Goal: Find specific page/section

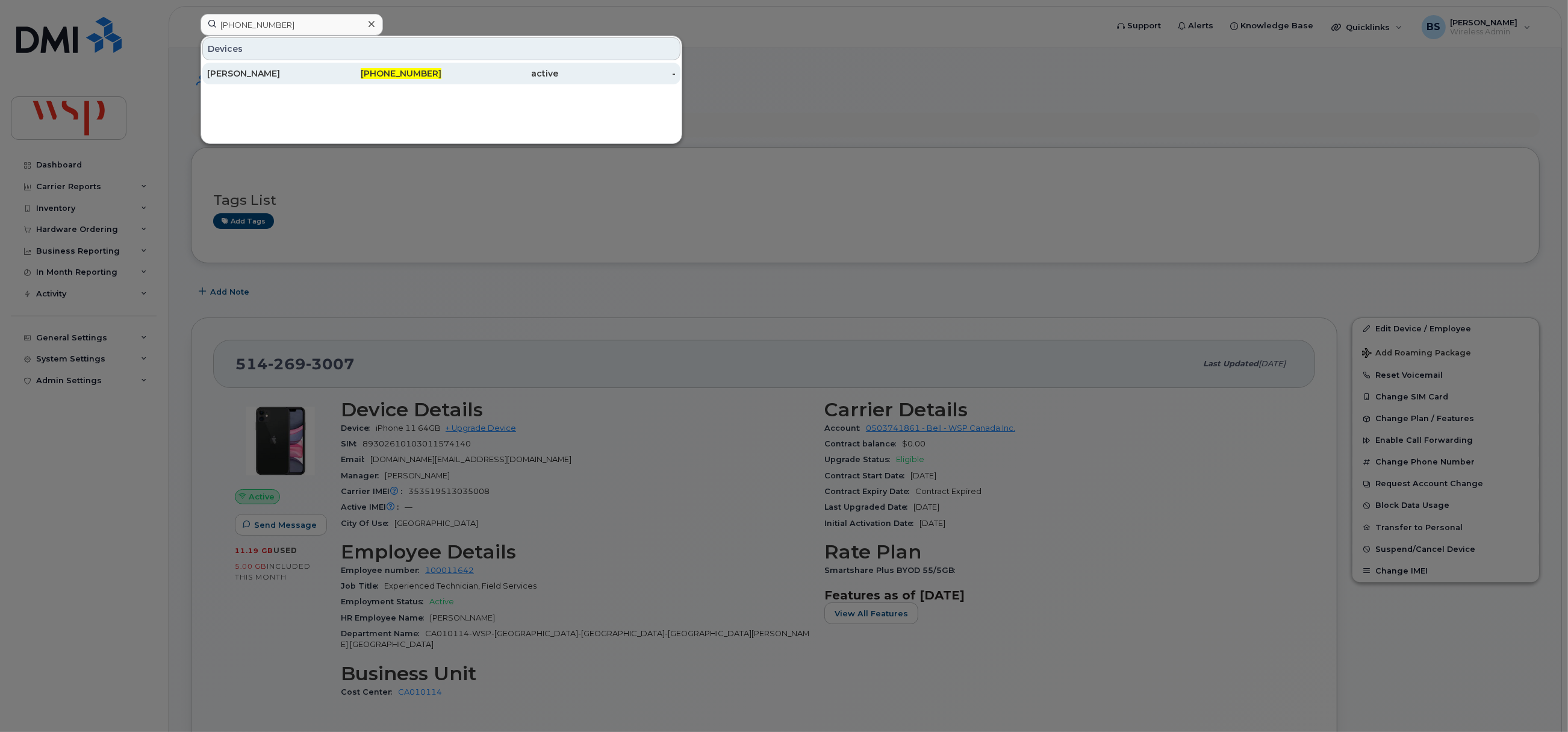
type input "[PHONE_NUMBER]"
click at [225, 71] on div "[PERSON_NAME]" at bounding box center [266, 73] width 118 height 12
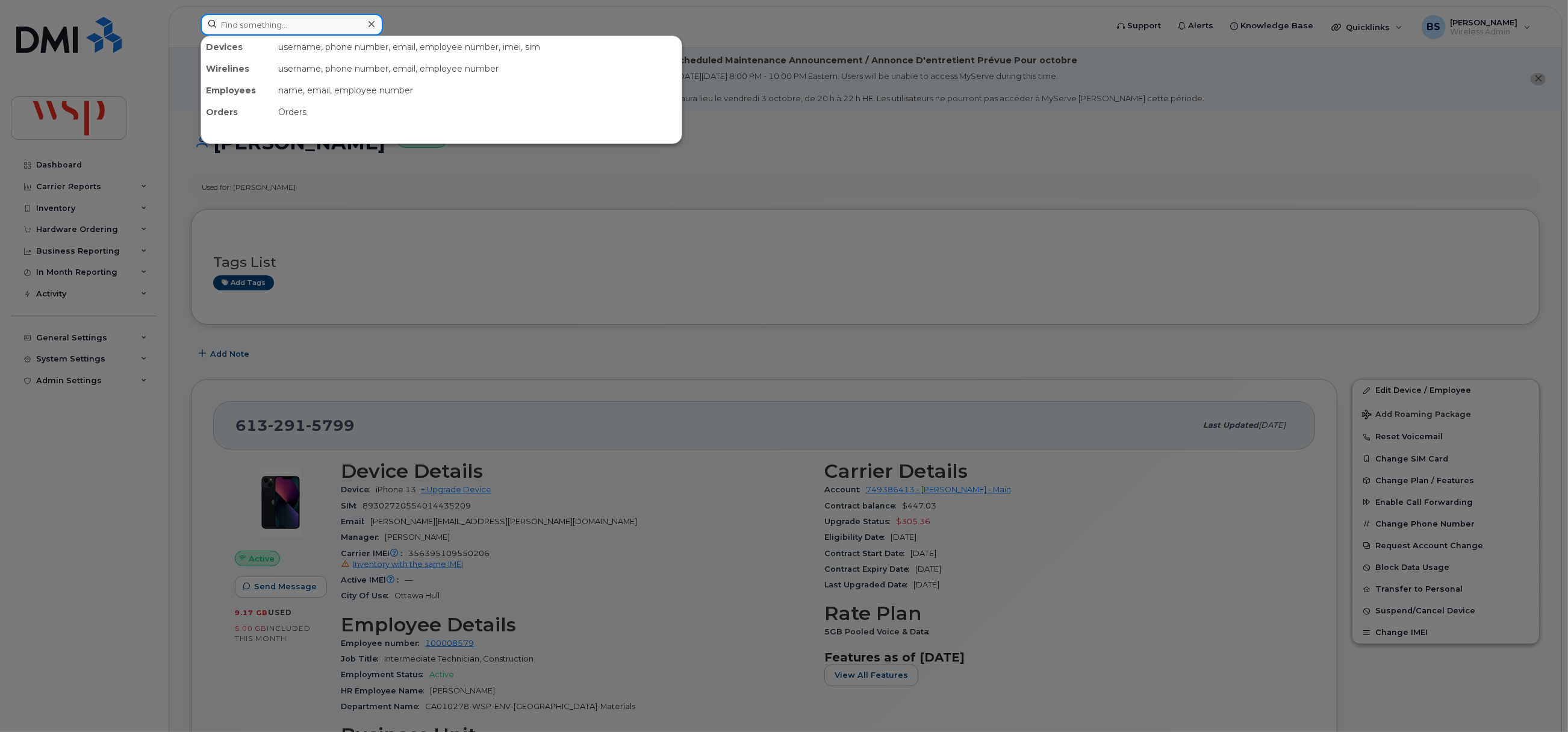
click at [268, 27] on input at bounding box center [291, 24] width 182 height 21
paste input "2363344971"
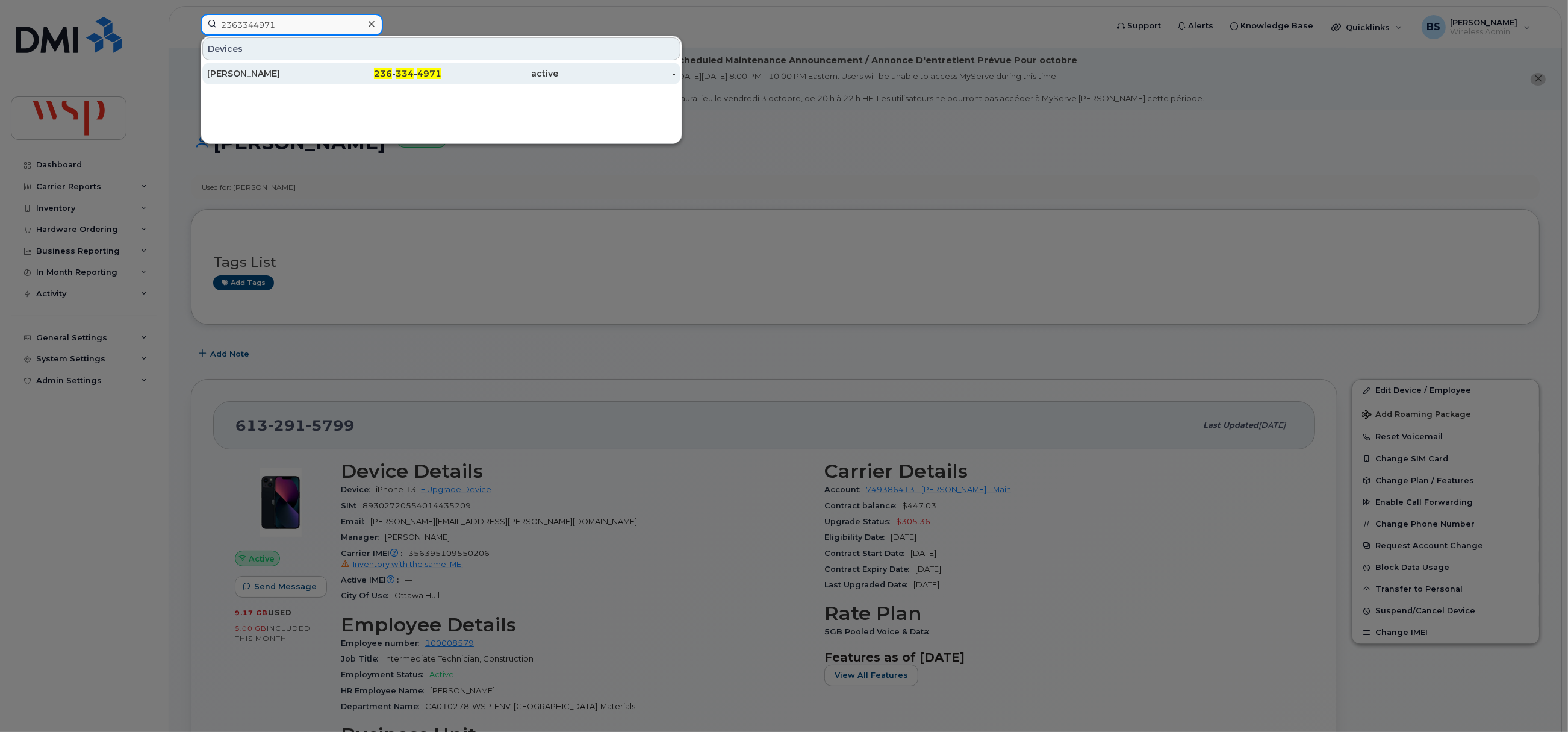
type input "2363344971"
drag, startPoint x: 232, startPoint y: 69, endPoint x: 241, endPoint y: 101, distance: 33.2
click at [232, 69] on div "[PERSON_NAME]" at bounding box center [266, 73] width 118 height 12
